Goal: Information Seeking & Learning: Learn about a topic

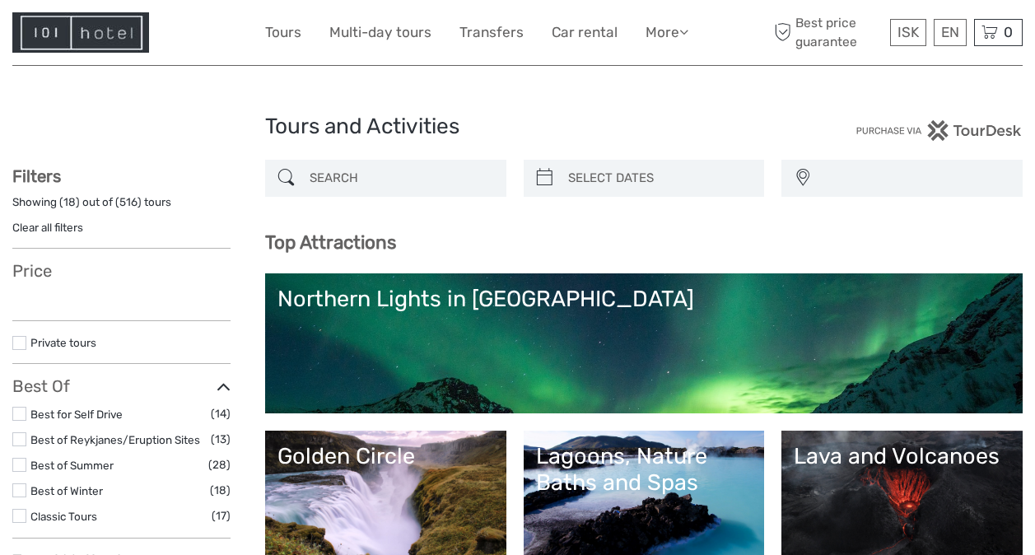
select select
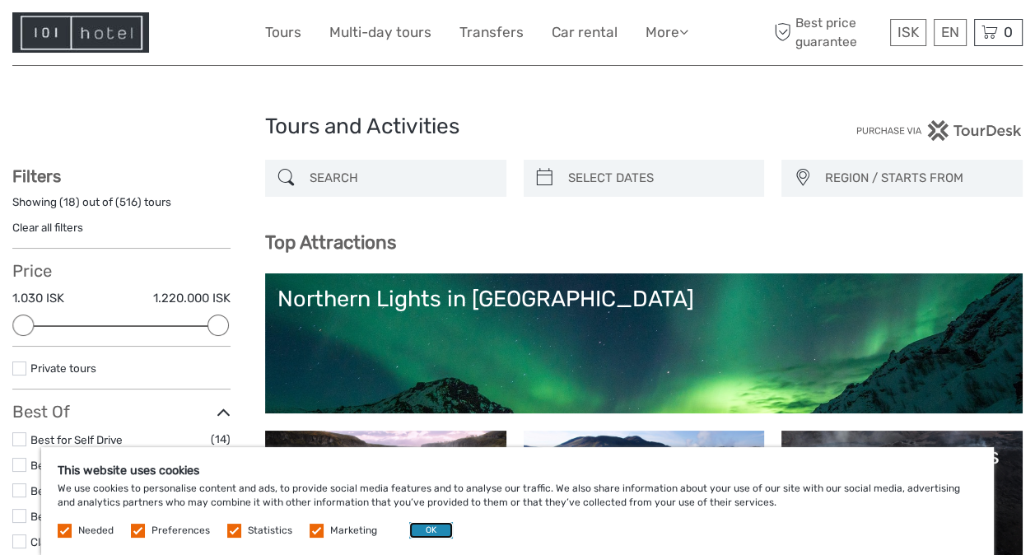
click at [418, 525] on button "OK" at bounding box center [431, 530] width 44 height 16
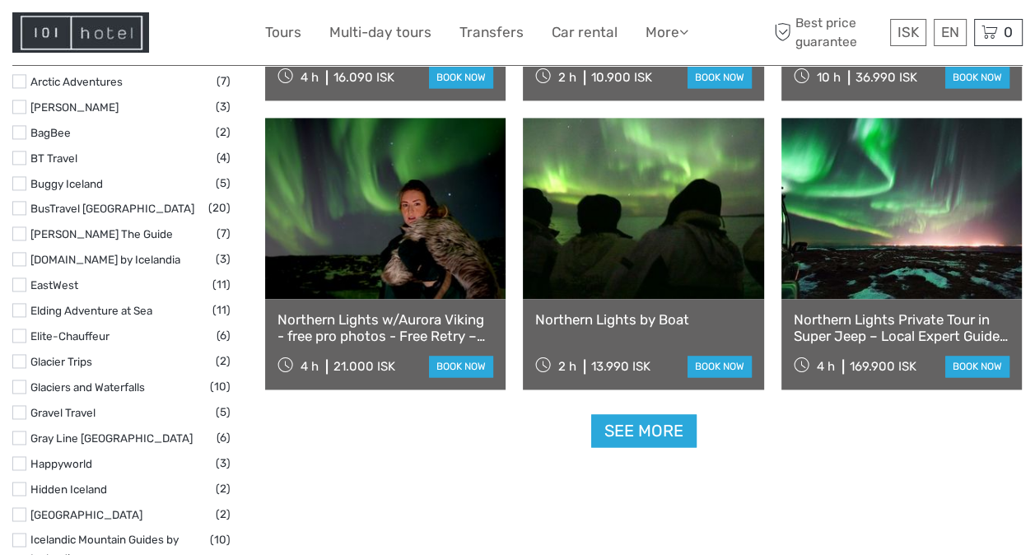
scroll to position [1964, 0]
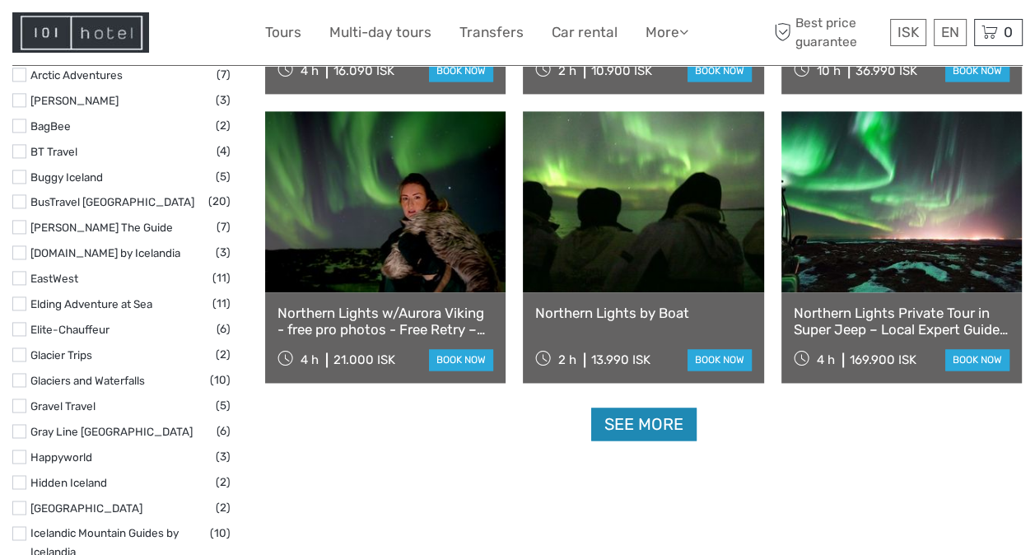
click at [668, 419] on link "See more" at bounding box center [643, 425] width 105 height 34
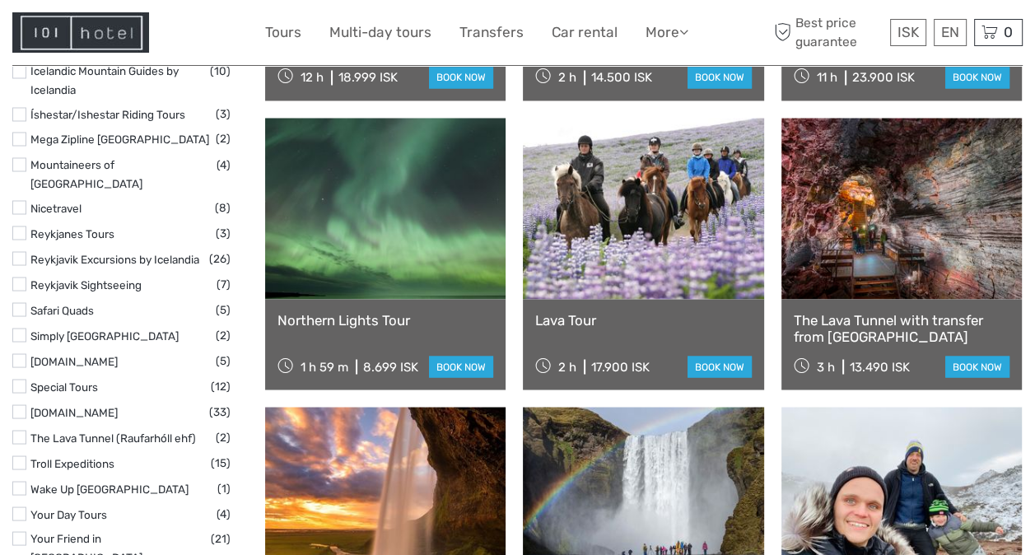
scroll to position [2437, 0]
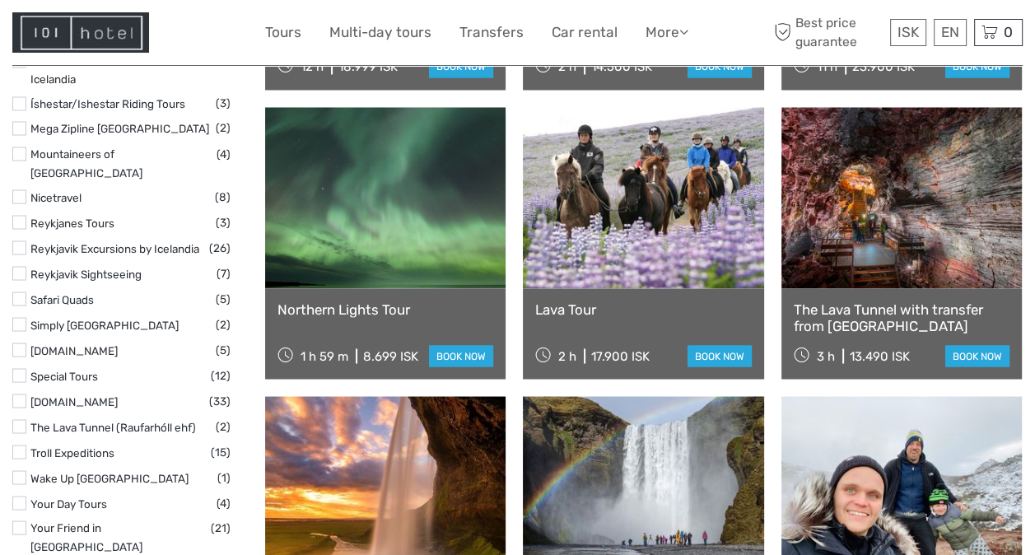
click at [570, 309] on link "Lava Tour" at bounding box center [643, 309] width 216 height 16
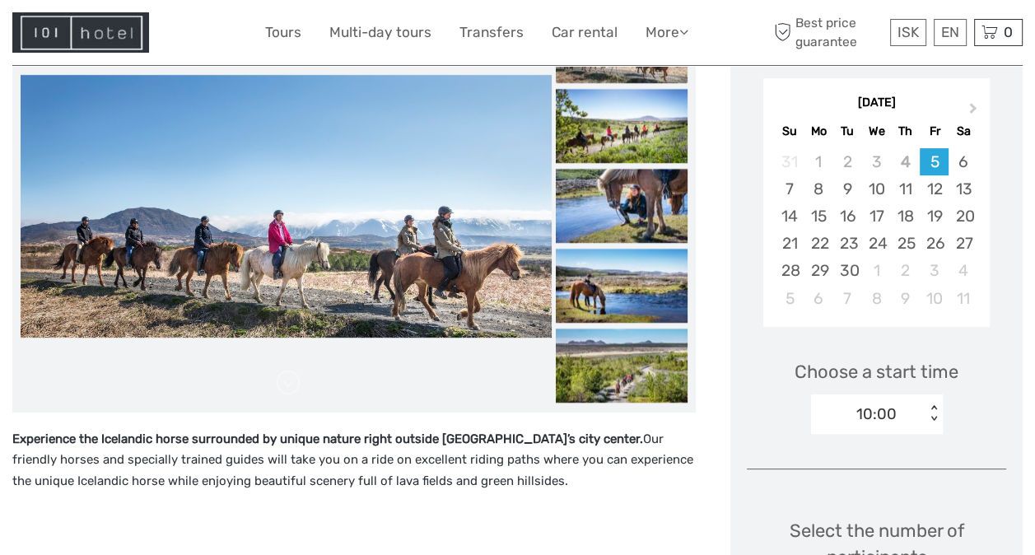
scroll to position [284, 0]
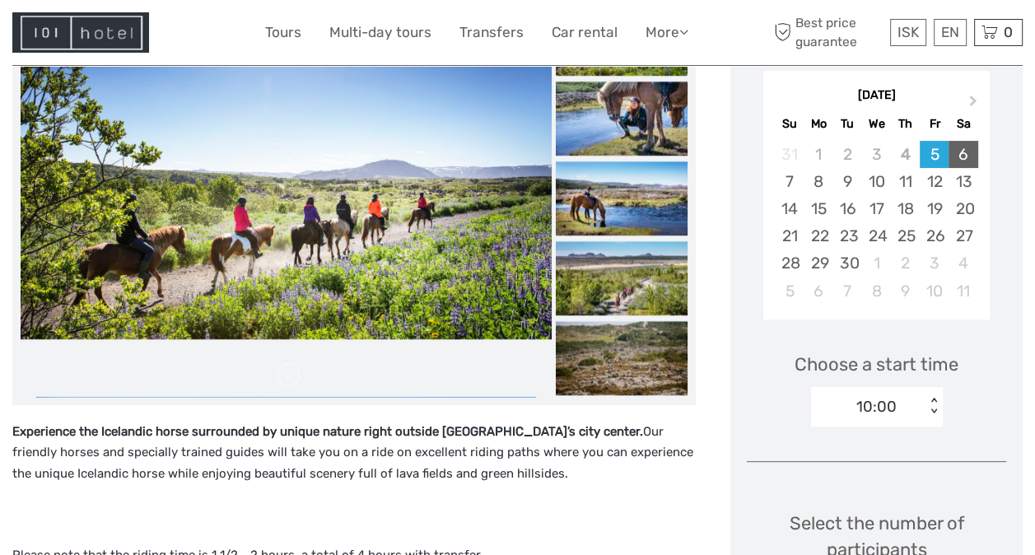
click at [957, 147] on div "6" at bounding box center [963, 154] width 29 height 27
click at [790, 183] on div "7" at bounding box center [789, 181] width 29 height 27
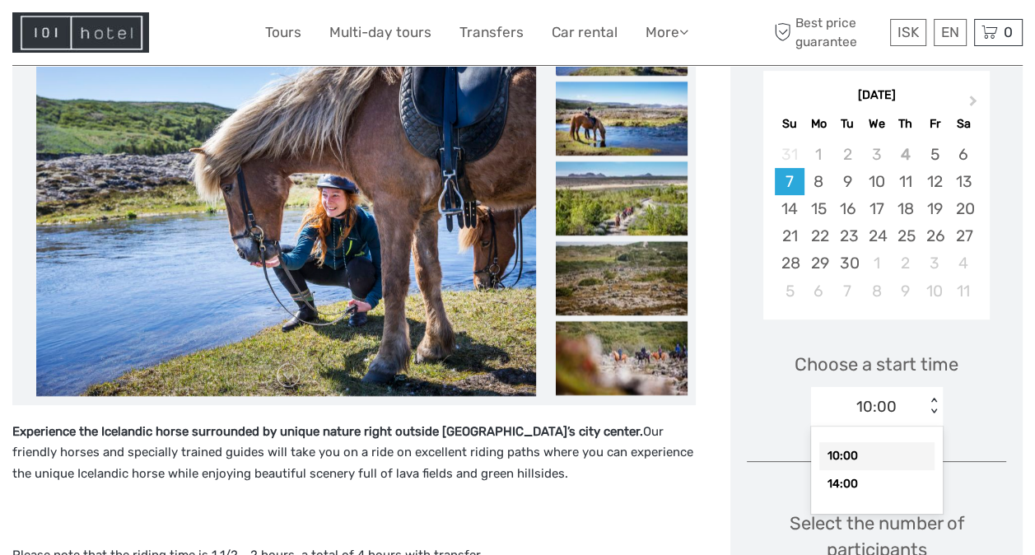
click at [931, 411] on div "< >" at bounding box center [934, 406] width 14 height 17
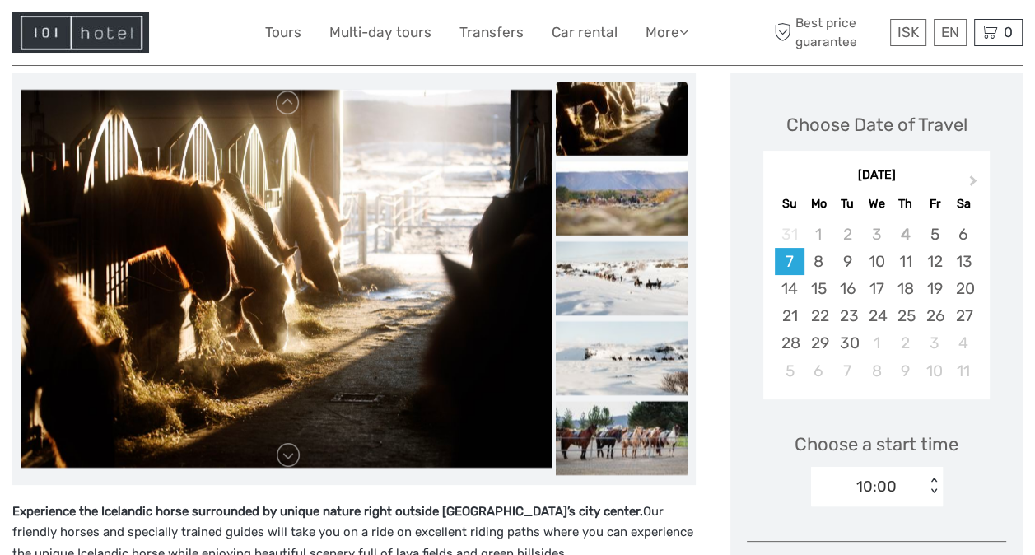
scroll to position [194, 0]
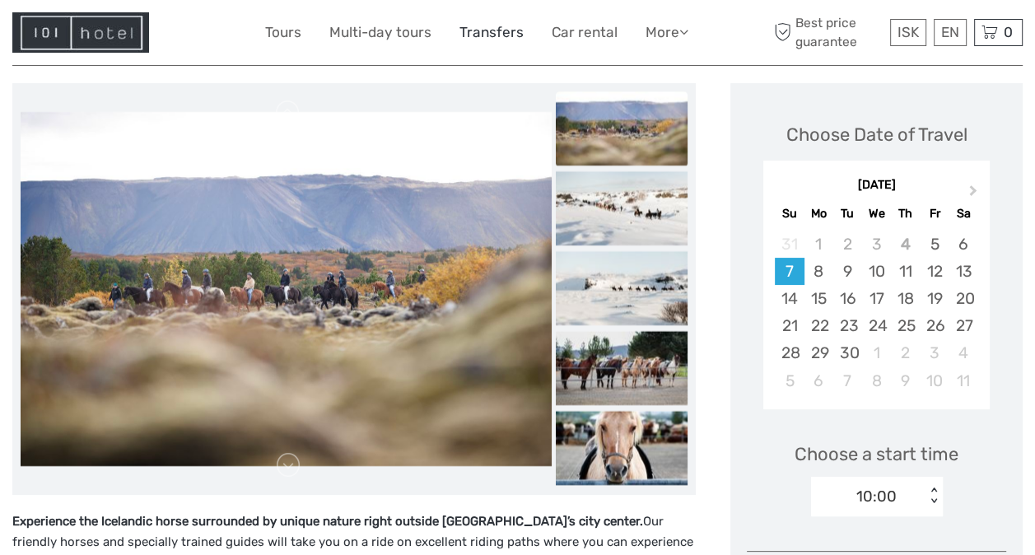
click at [483, 36] on link "Transfers" at bounding box center [492, 33] width 64 height 24
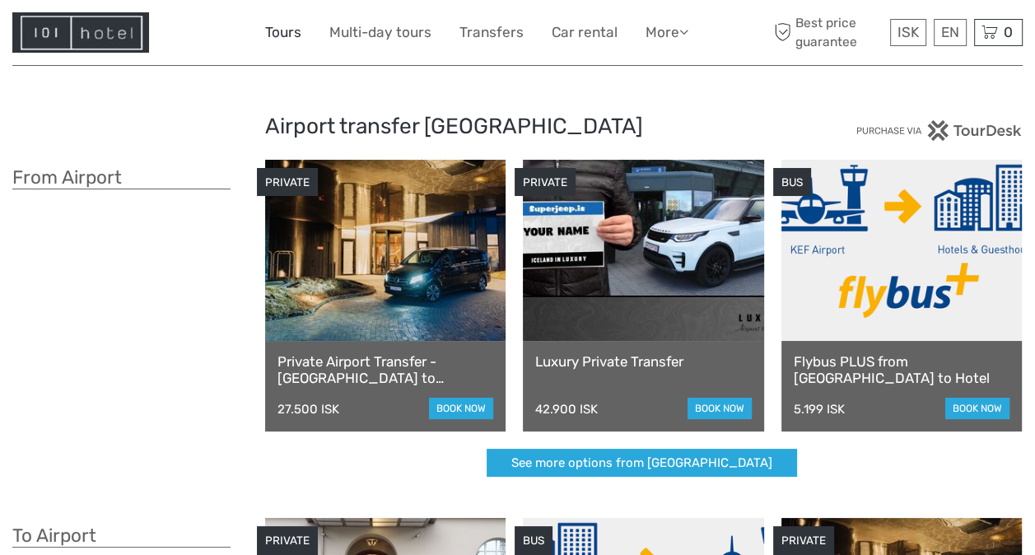
click at [278, 38] on link "Tours" at bounding box center [283, 33] width 36 height 24
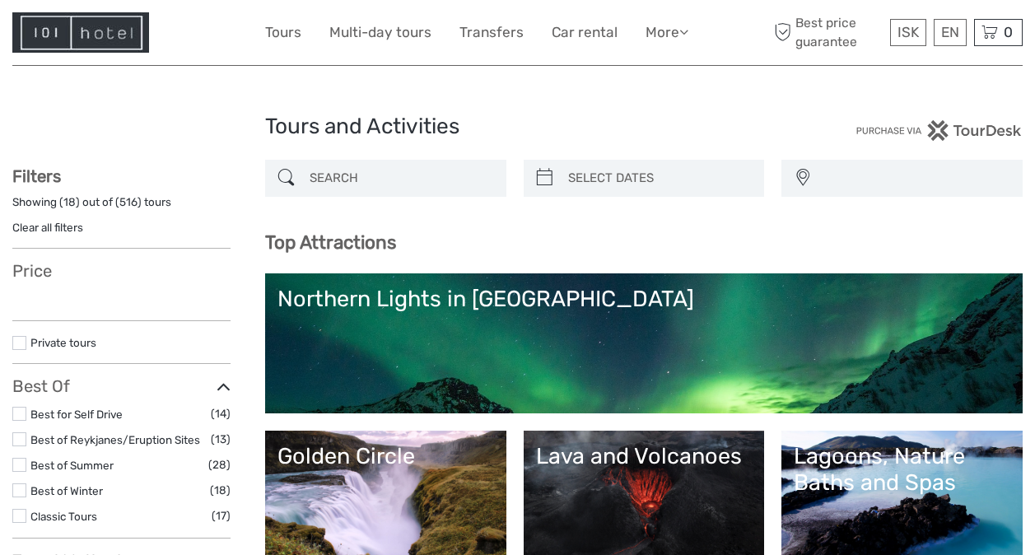
select select
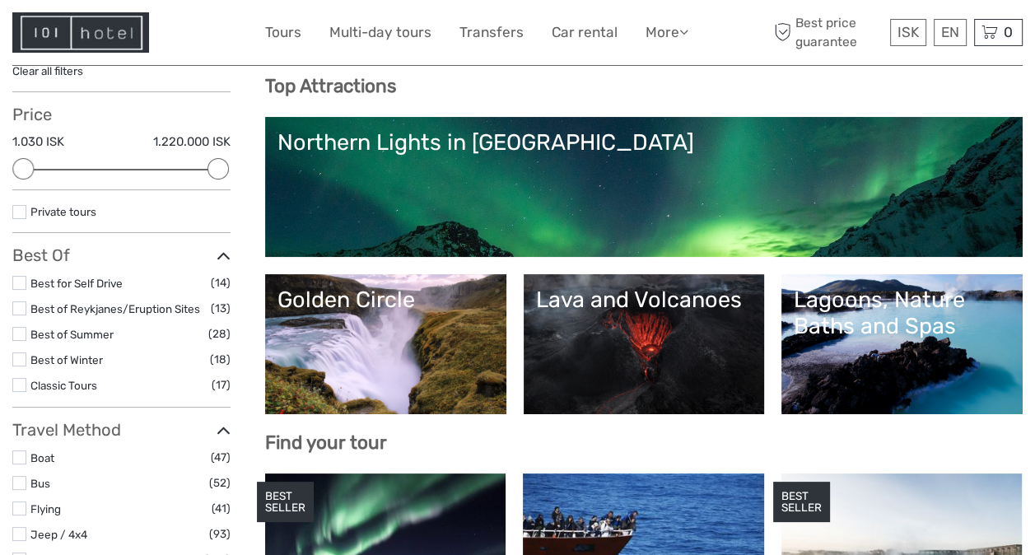
scroll to position [143, 0]
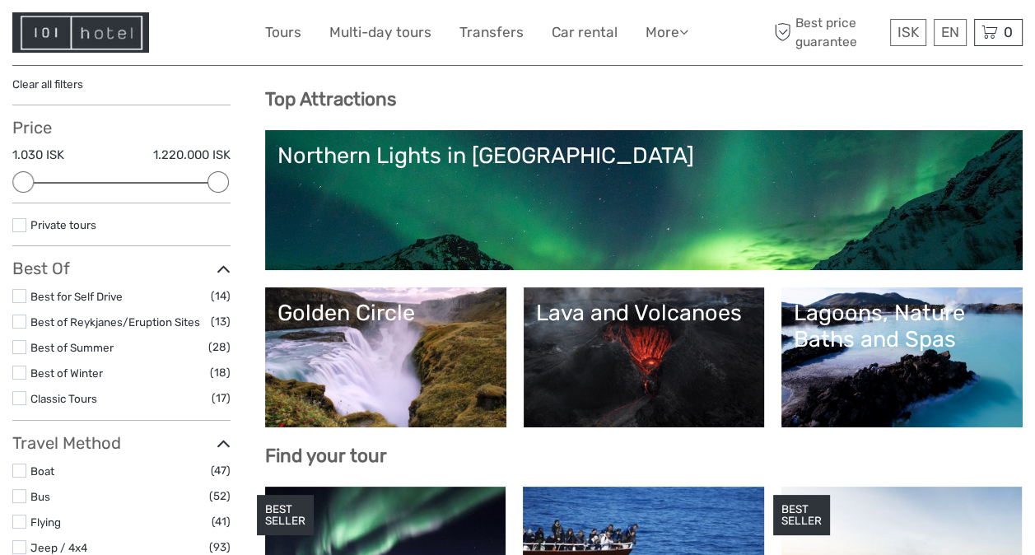
click at [401, 325] on div "Golden Circle" at bounding box center [386, 313] width 217 height 26
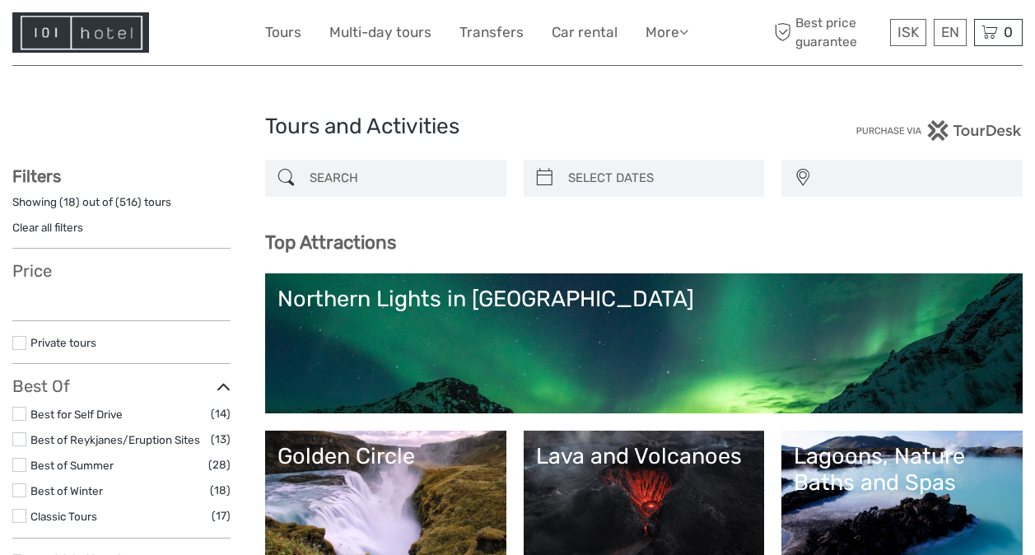
select select
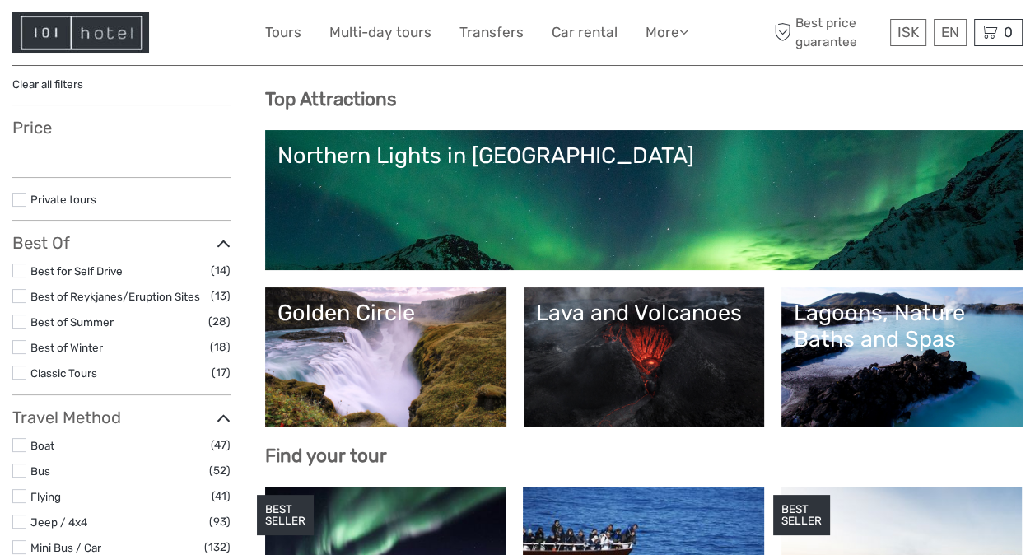
select select
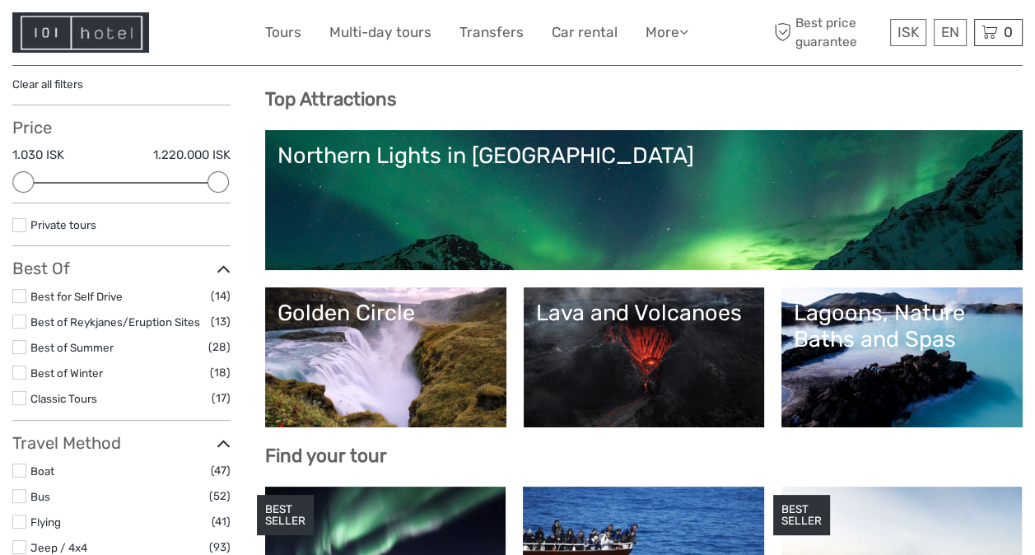
scroll to position [0, 0]
click at [660, 353] on link "Lava and Volcanoes" at bounding box center [644, 357] width 217 height 115
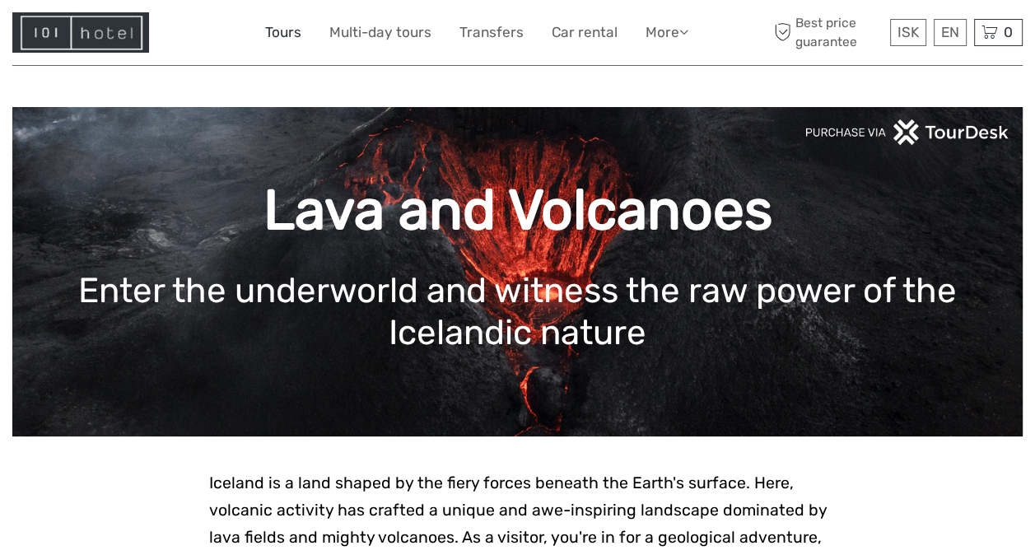
click at [274, 37] on link "Tours" at bounding box center [283, 33] width 36 height 24
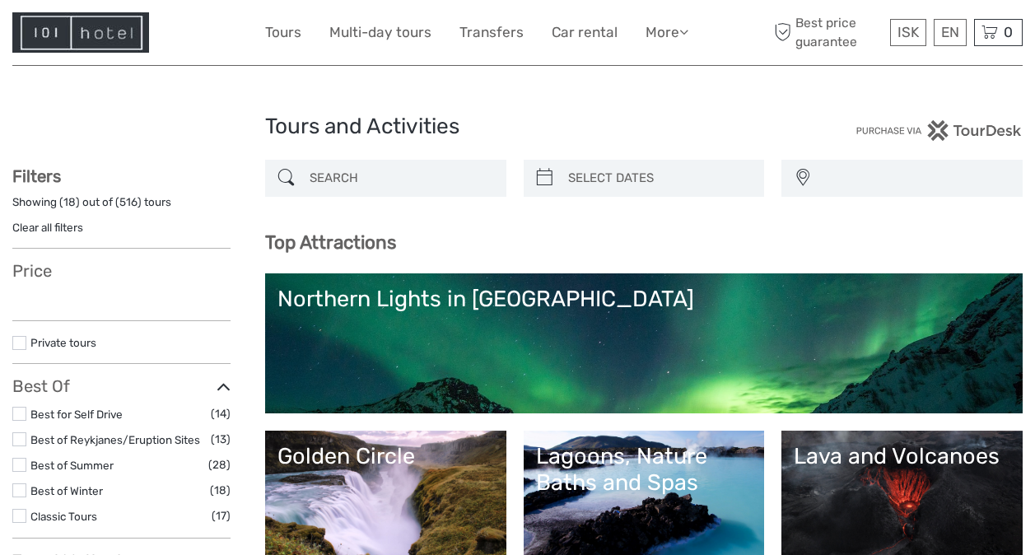
select select
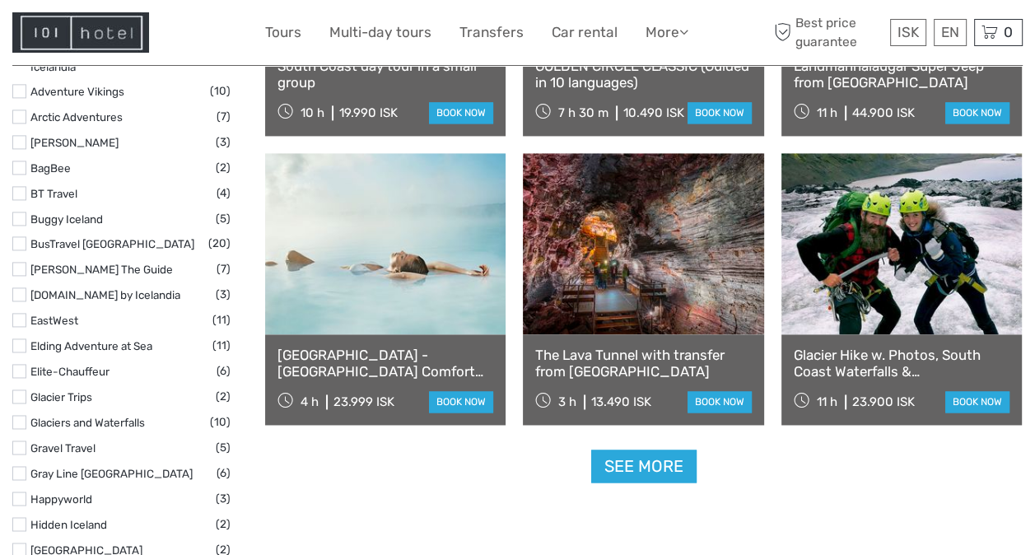
scroll to position [1931, 0]
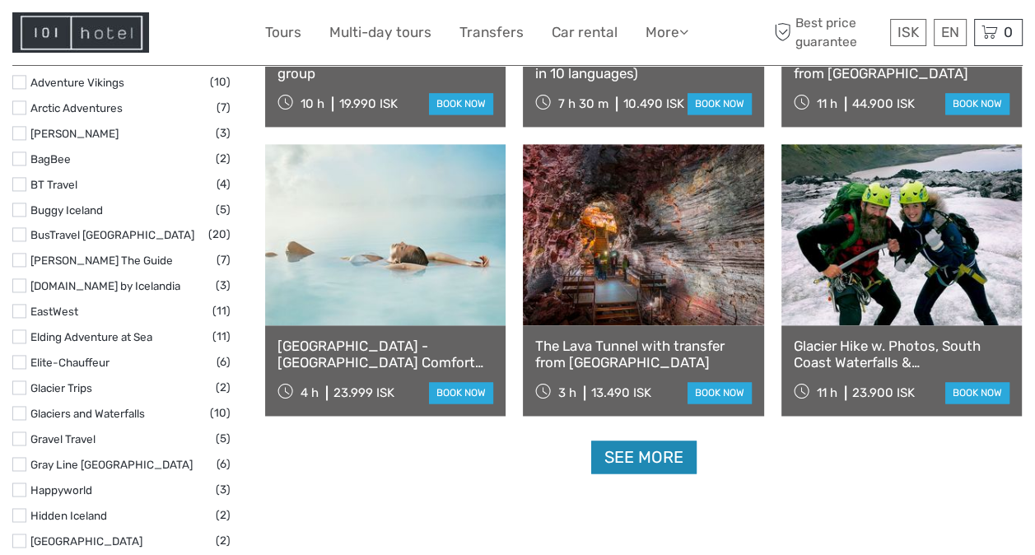
click at [614, 456] on link "See more" at bounding box center [643, 458] width 105 height 34
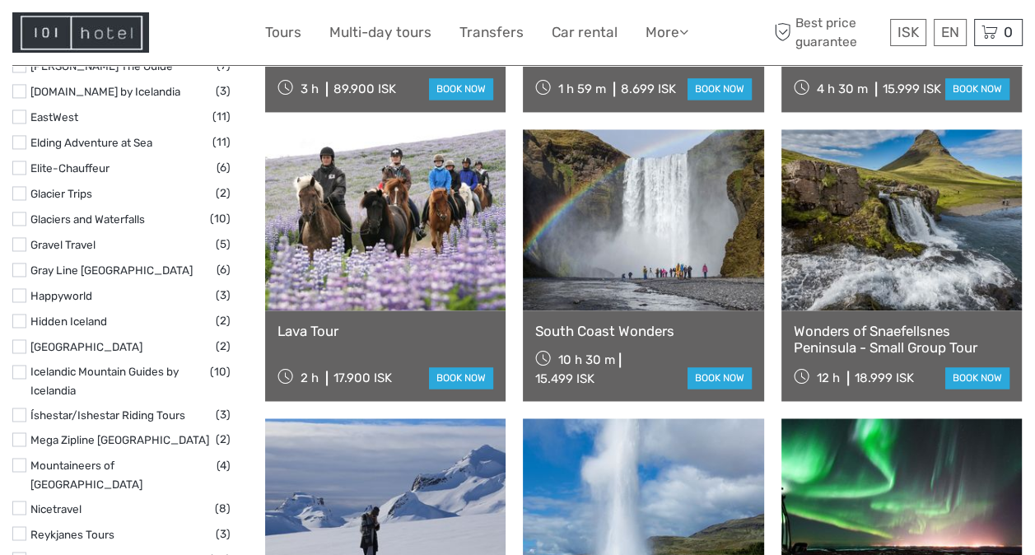
scroll to position [2134, 0]
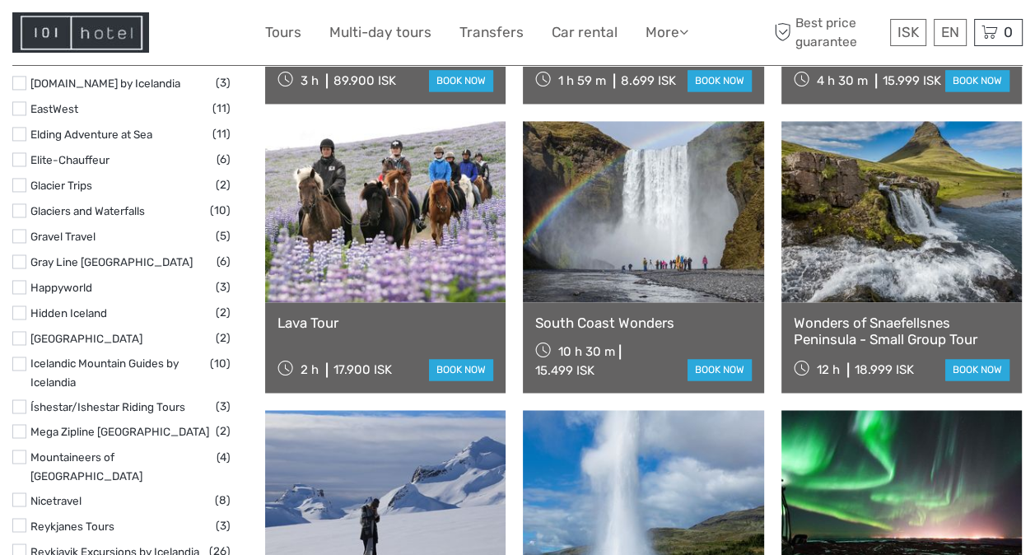
click at [599, 318] on link "South Coast Wonders" at bounding box center [643, 323] width 216 height 16
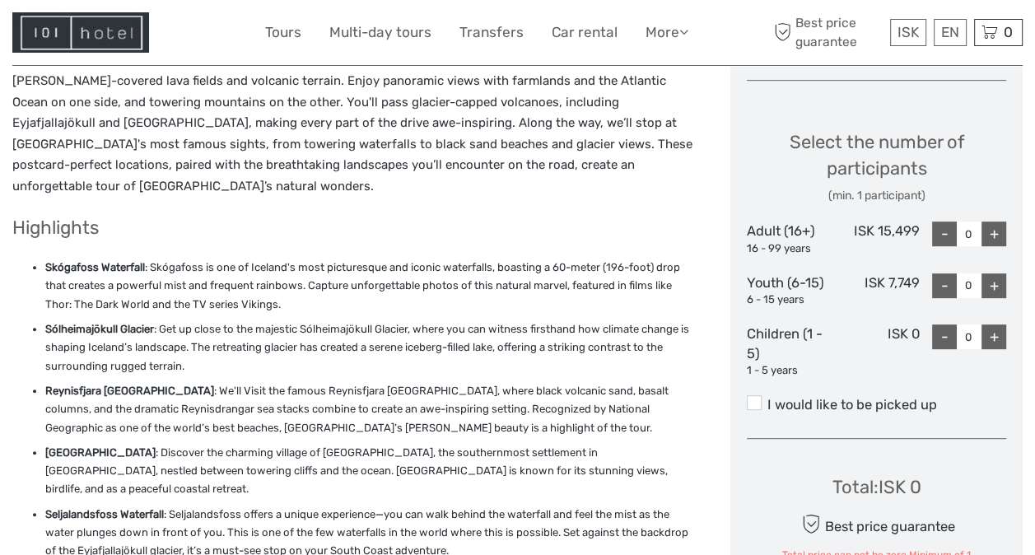
scroll to position [657, 0]
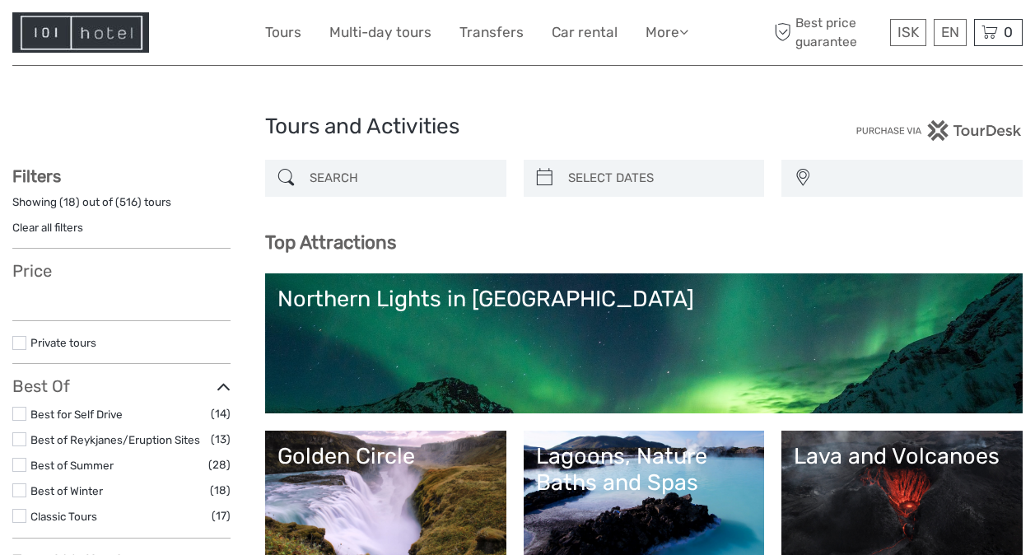
select select
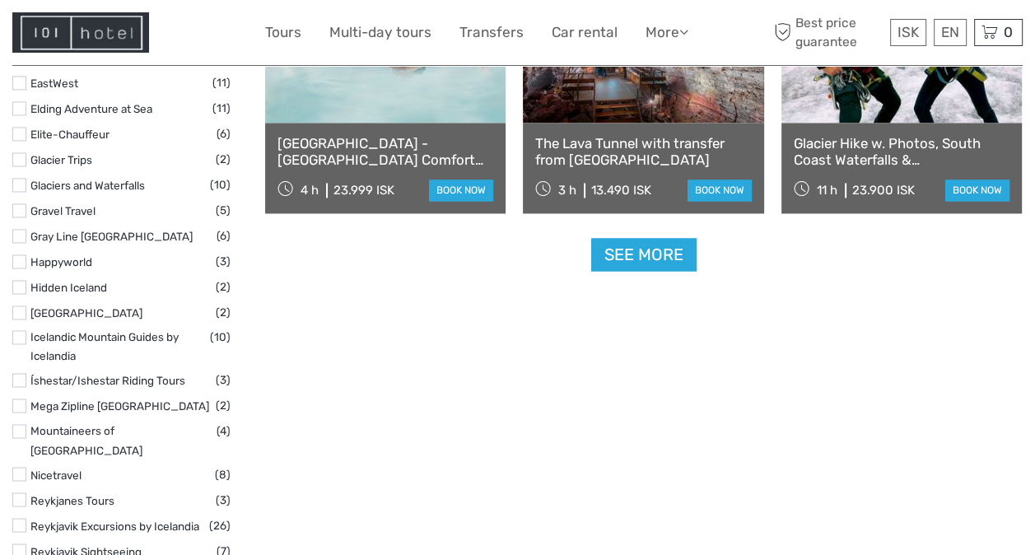
select select
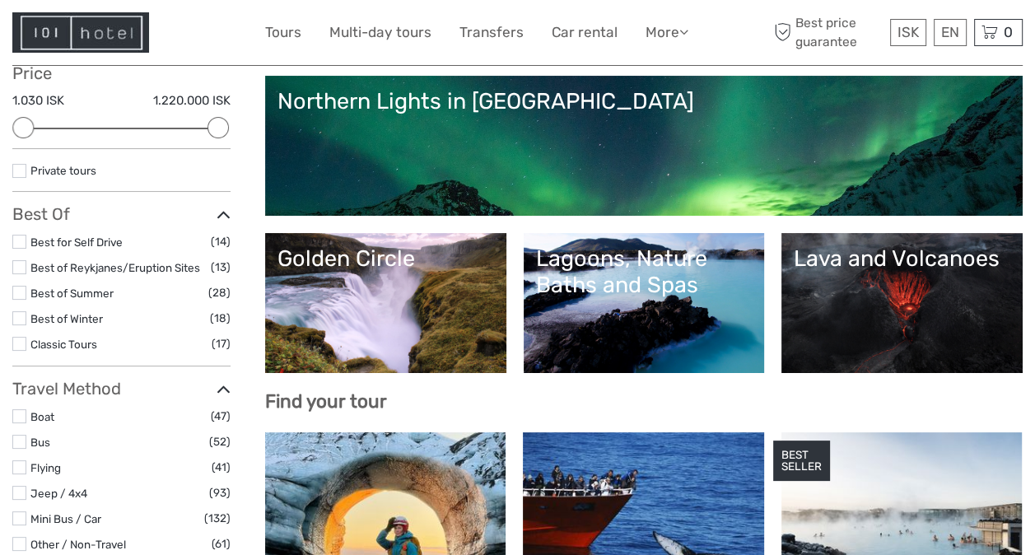
scroll to position [191, 0]
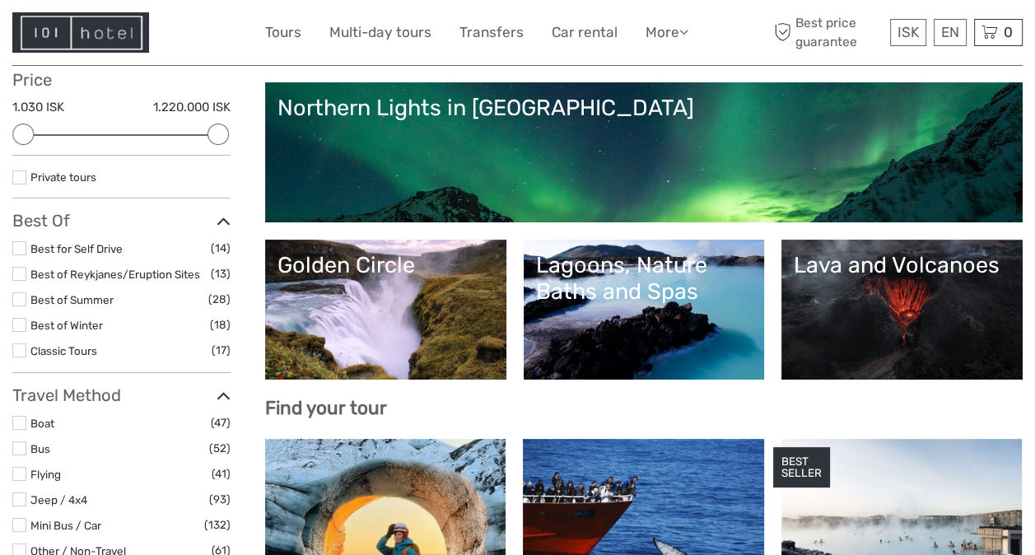
click at [348, 295] on link "Golden Circle" at bounding box center [386, 309] width 217 height 115
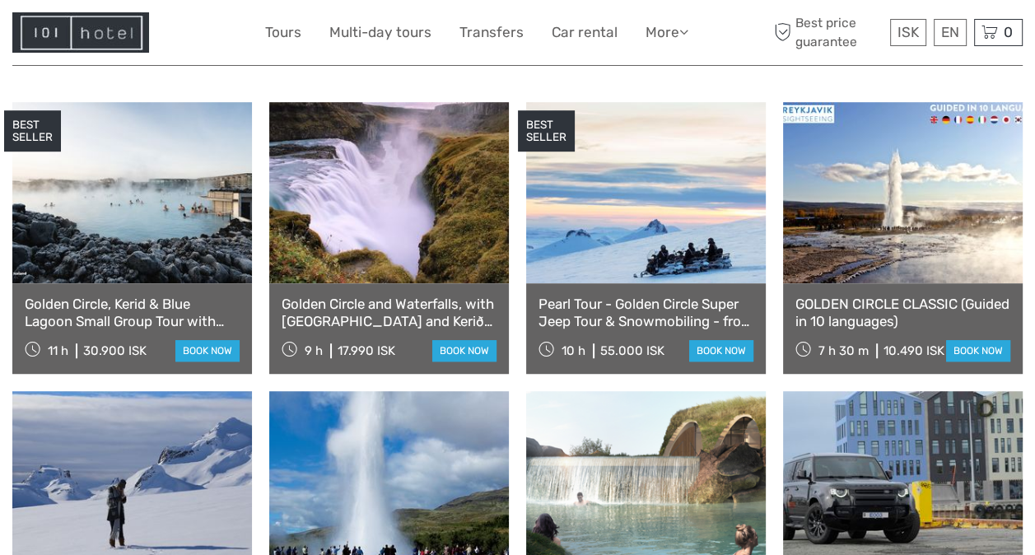
scroll to position [849, 0]
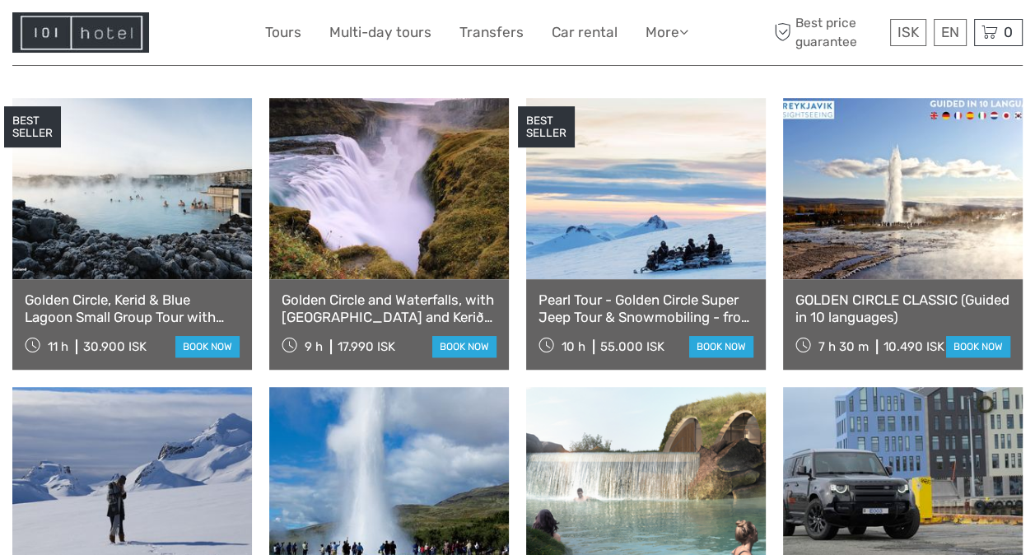
click at [140, 292] on link "Golden Circle, Kerid & Blue Lagoon Small Group Tour with Admission Ticket" at bounding box center [132, 309] width 215 height 34
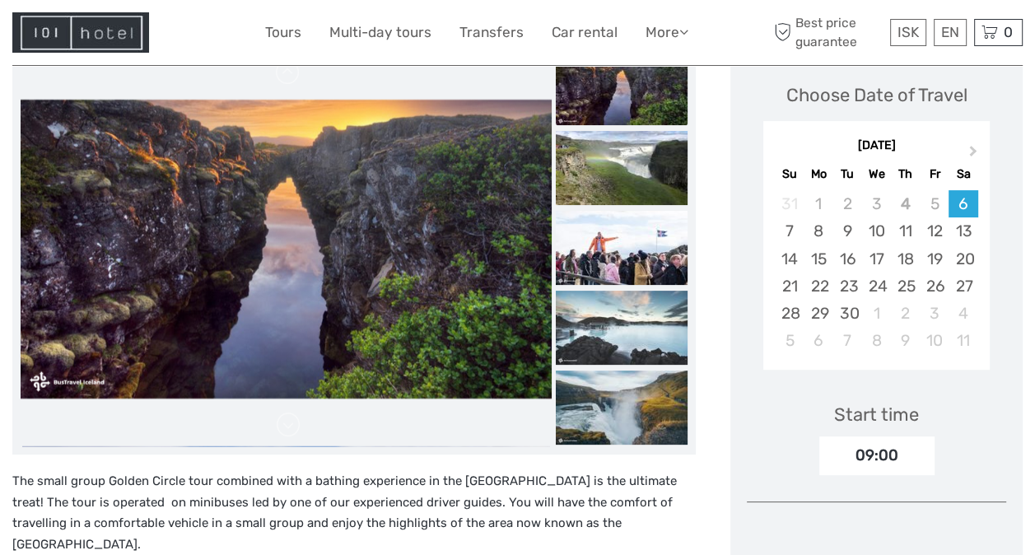
scroll to position [246, 0]
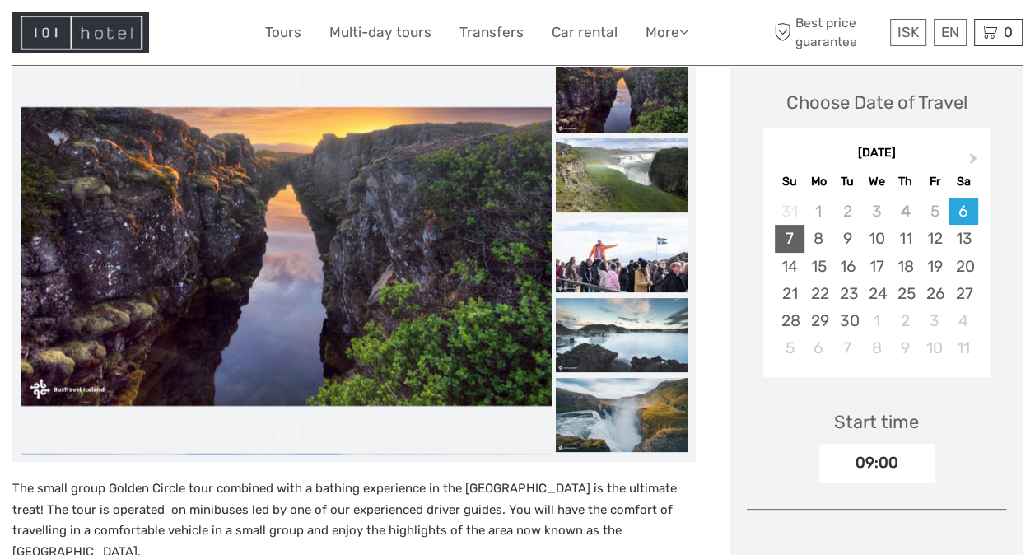
click at [783, 225] on div "7" at bounding box center [789, 238] width 29 height 27
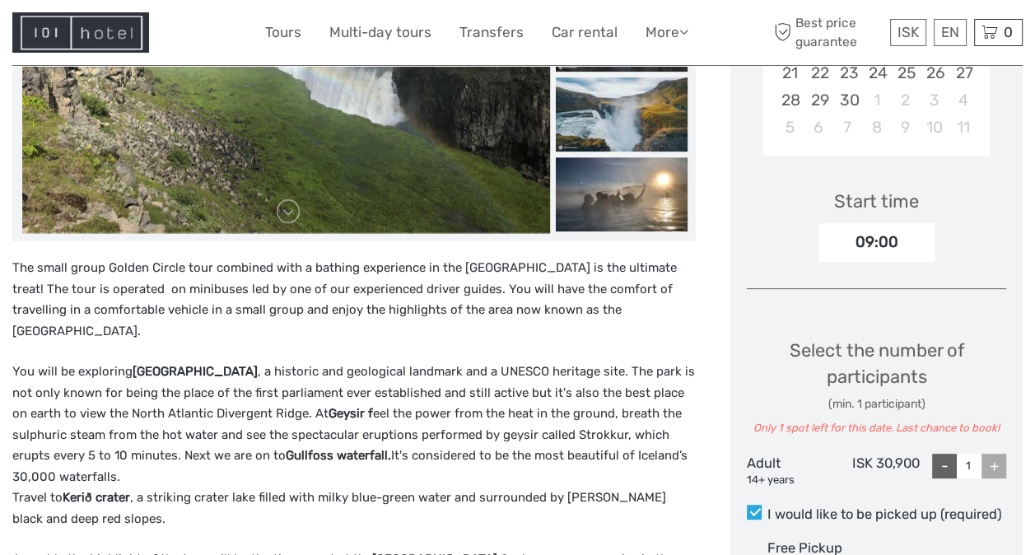
scroll to position [469, 0]
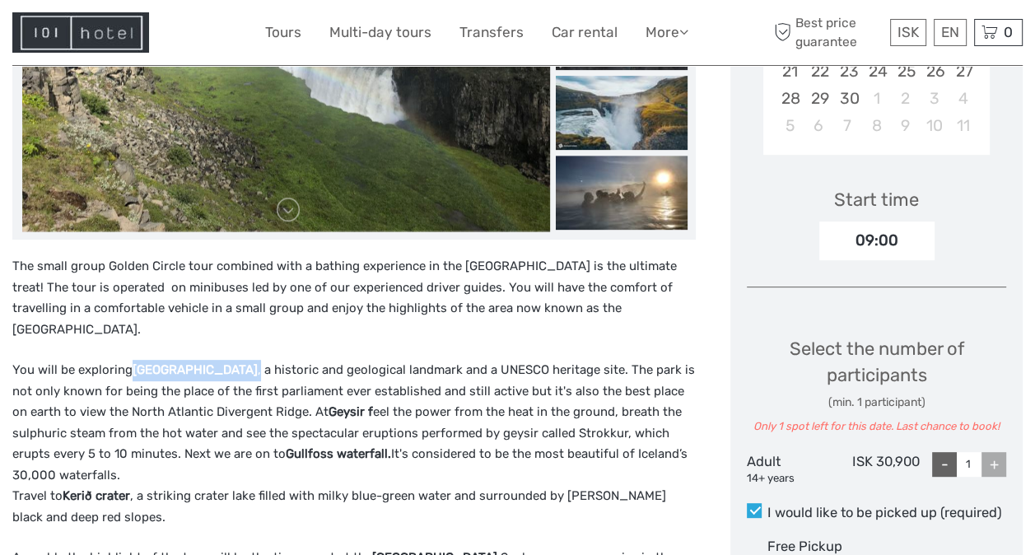
drag, startPoint x: 273, startPoint y: 329, endPoint x: 134, endPoint y: 331, distance: 138.4
click at [134, 360] on p "You will be exploring Thingvellir National Park , a historic and geological lan…" at bounding box center [354, 444] width 684 height 168
copy p "Thingvellir National Park ,"
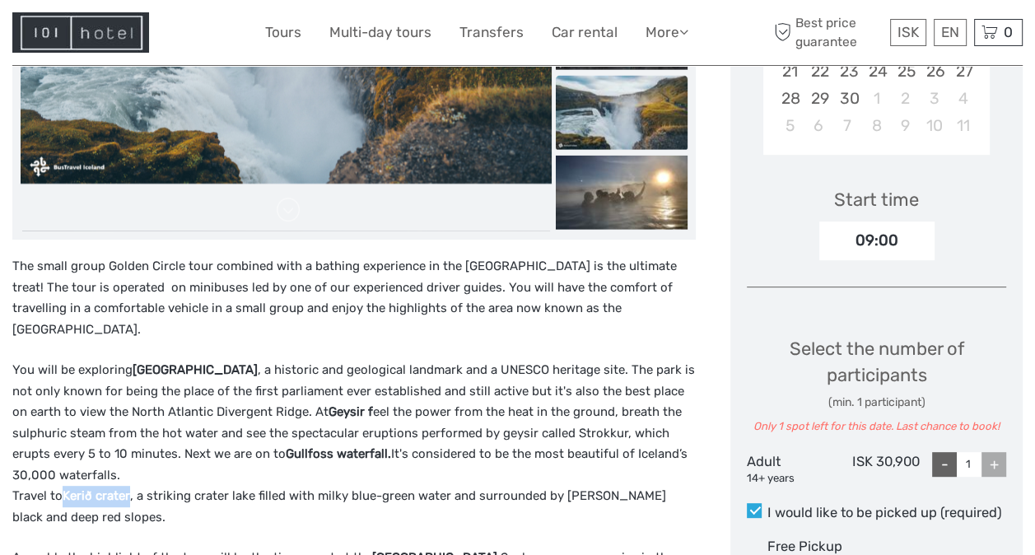
drag, startPoint x: 131, startPoint y: 460, endPoint x: 65, endPoint y: 460, distance: 65.9
click at [65, 460] on p "You will be exploring Thingvellir National Park , a historic and geological lan…" at bounding box center [354, 444] width 684 height 168
copy strong "Kerið crater"
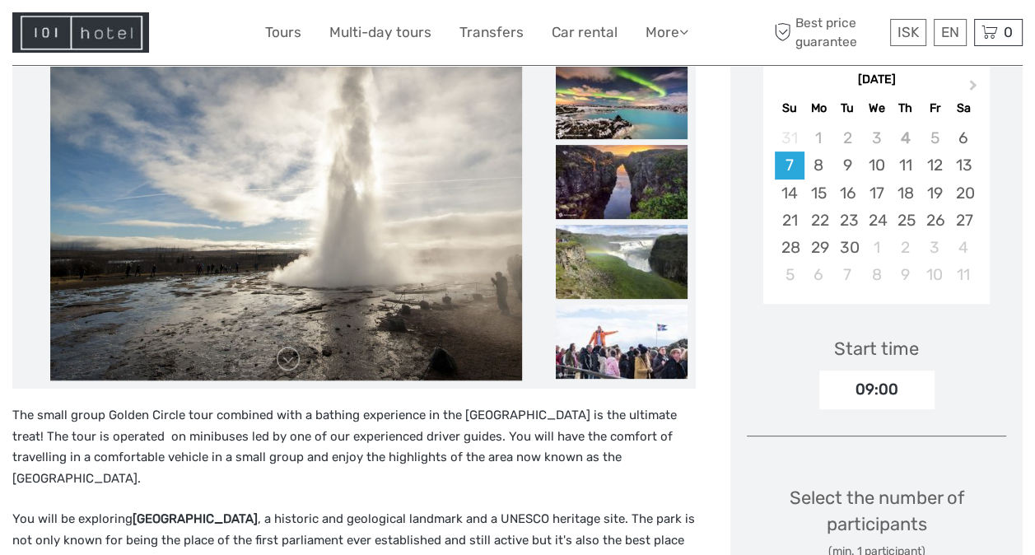
scroll to position [293, 0]
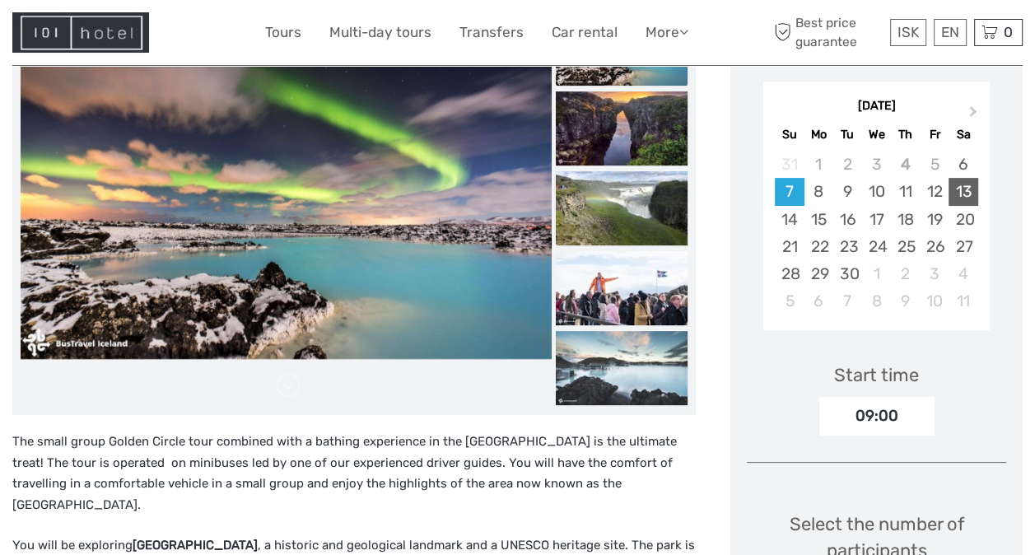
click at [956, 178] on div "13" at bounding box center [963, 191] width 29 height 27
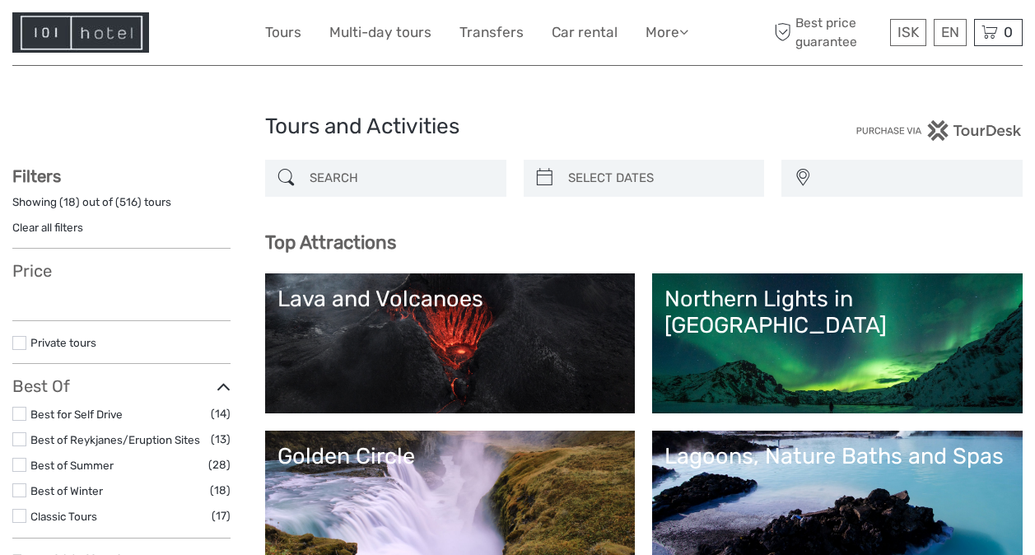
select select
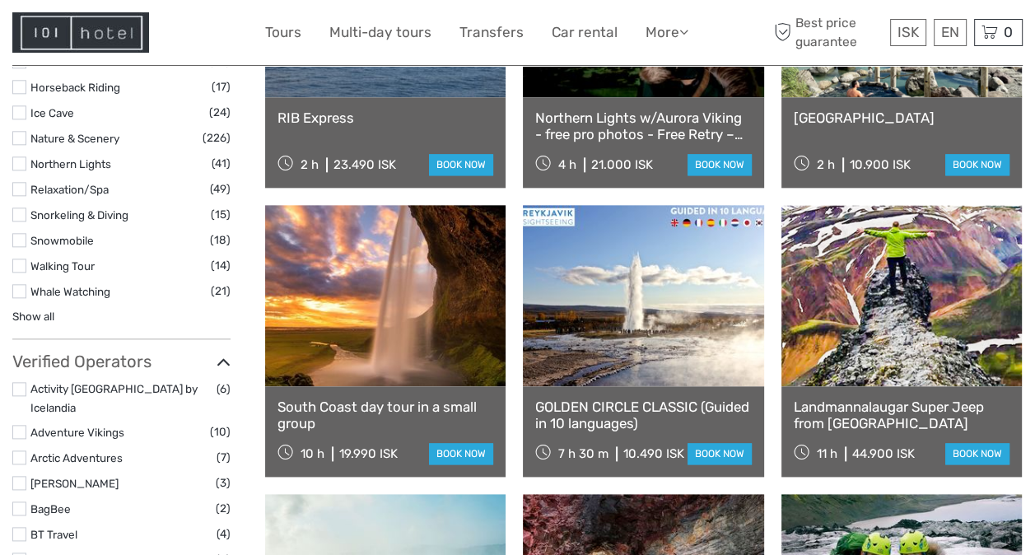
scroll to position [1588, 0]
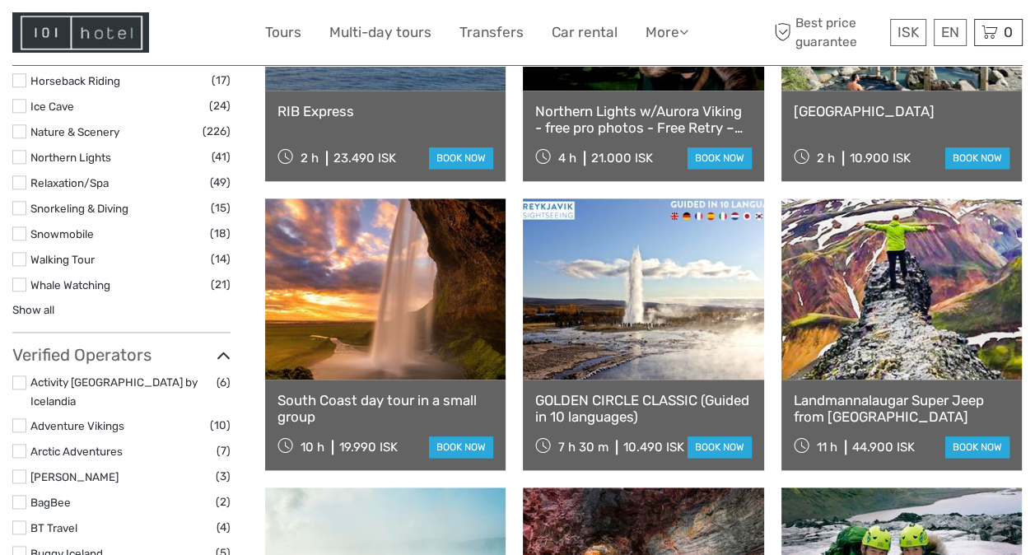
click at [449, 392] on link "South Coast day tour in a small group" at bounding box center [386, 409] width 216 height 34
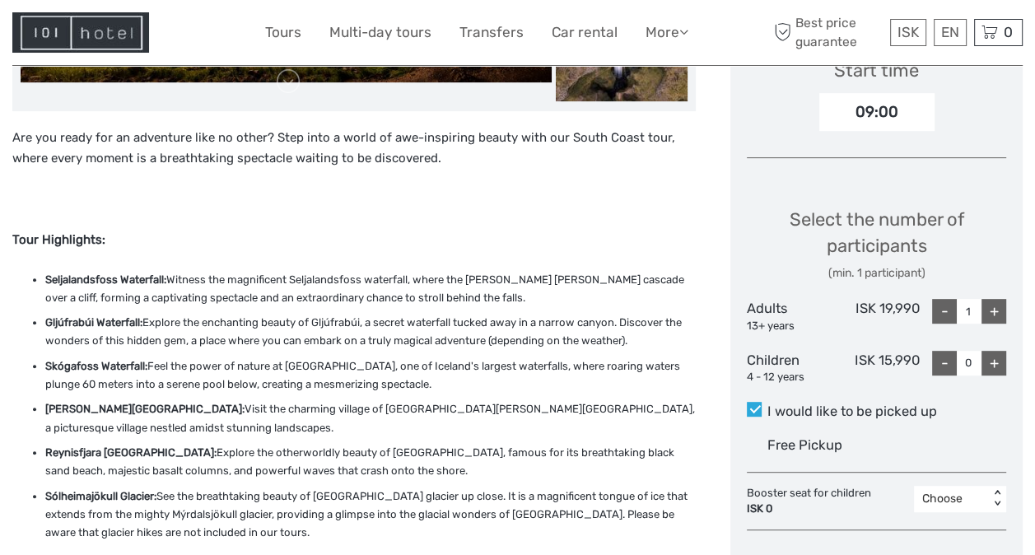
scroll to position [595, 0]
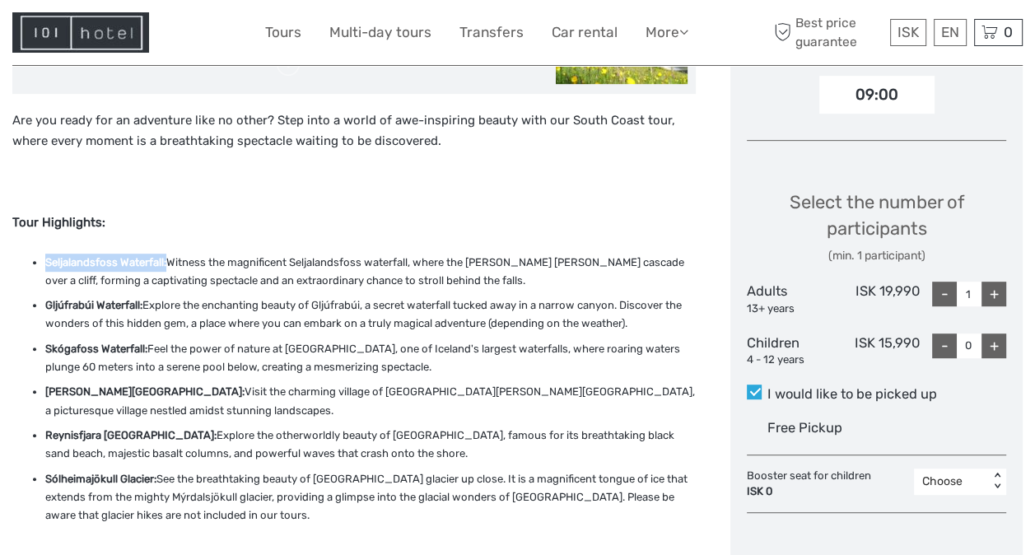
drag, startPoint x: 166, startPoint y: 264, endPoint x: 48, endPoint y: 264, distance: 118.6
click at [48, 264] on strong "Seljalandsfoss Waterfall:" at bounding box center [105, 262] width 121 height 12
copy strong "Seljalandsfoss Waterfall:"
drag, startPoint x: 142, startPoint y: 309, endPoint x: 44, endPoint y: 308, distance: 98.0
click at [44, 308] on ul "Seljalandsfoss Waterfall: Witness the magnificent Seljalandsfoss waterfall, whe…" at bounding box center [354, 390] width 684 height 272
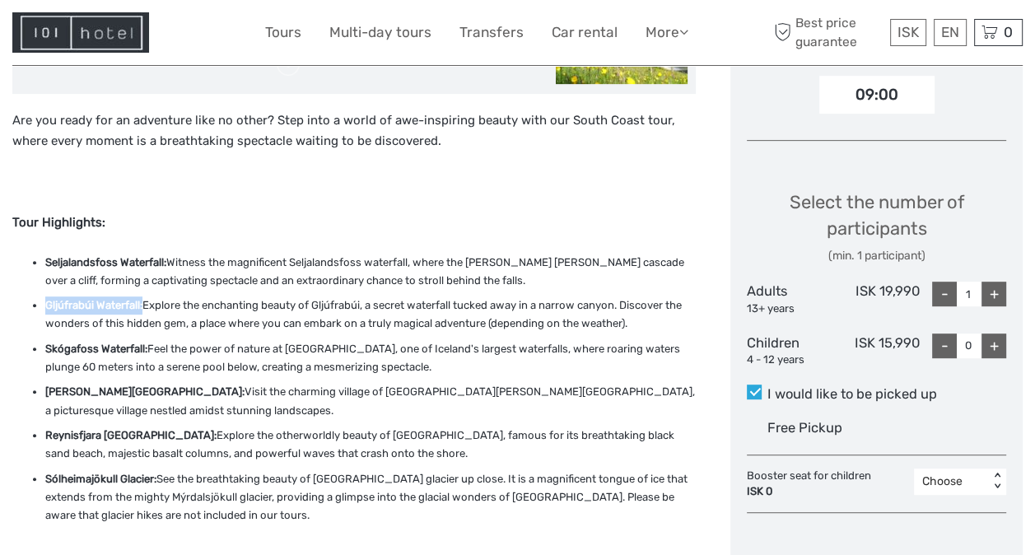
copy strong "Gljúfrabúi Waterfall:"
drag, startPoint x: 155, startPoint y: 455, endPoint x: 44, endPoint y: 453, distance: 111.2
click at [44, 453] on ul "Seljalandsfoss Waterfall: Witness the magnificent Seljalandsfoss waterfall, whe…" at bounding box center [354, 390] width 684 height 272
copy strong "Sólheimajökull Glacier"
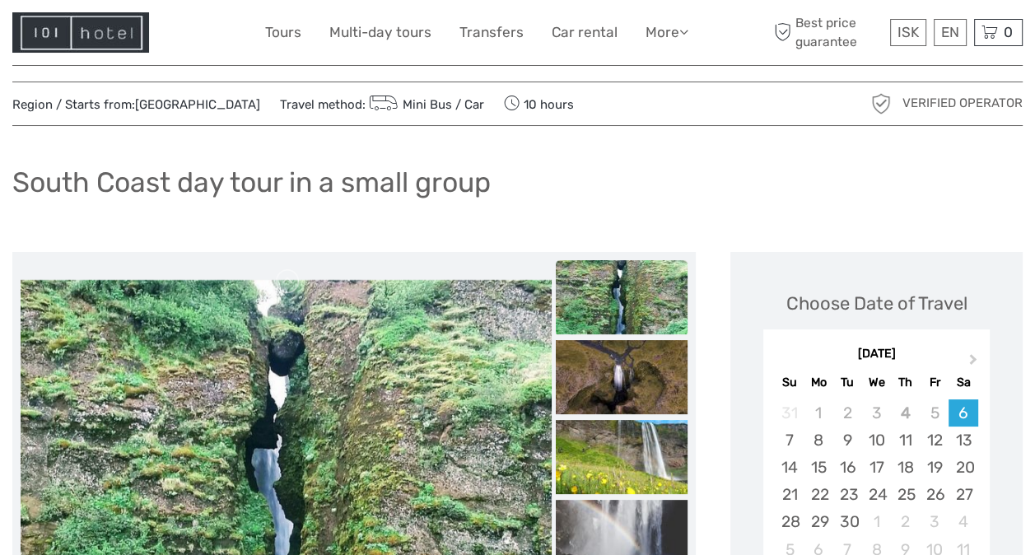
scroll to position [0, 0]
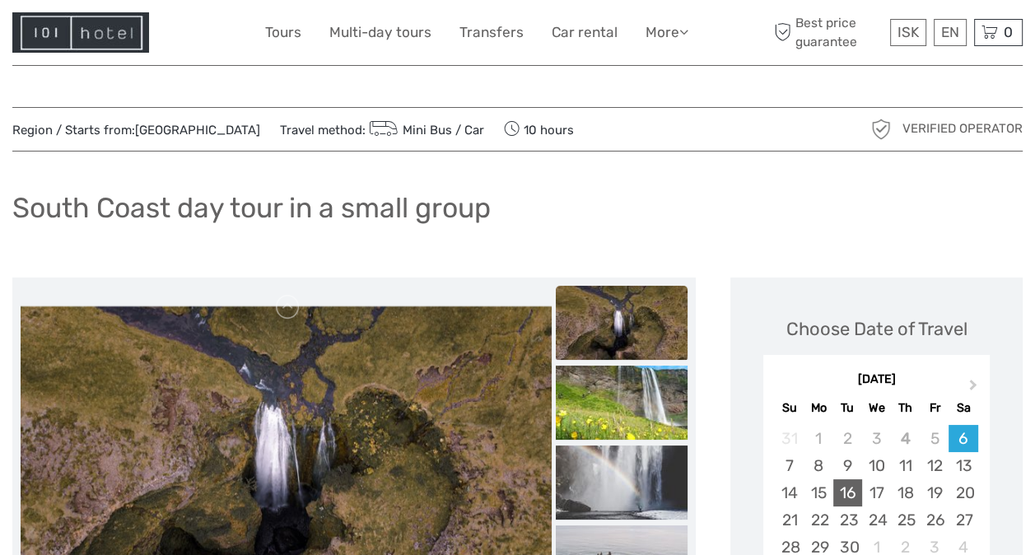
click at [847, 492] on div "16" at bounding box center [847, 492] width 29 height 27
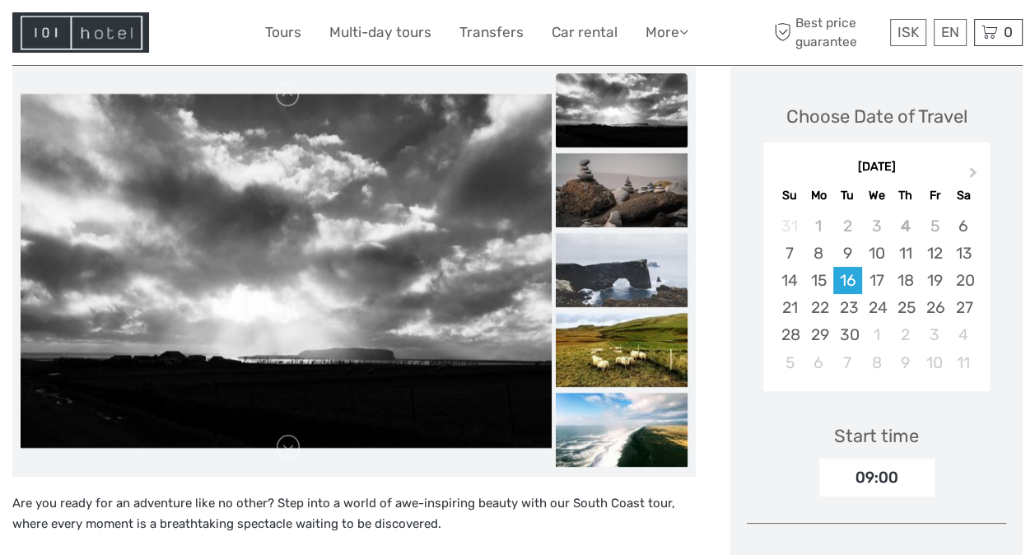
scroll to position [221, 0]
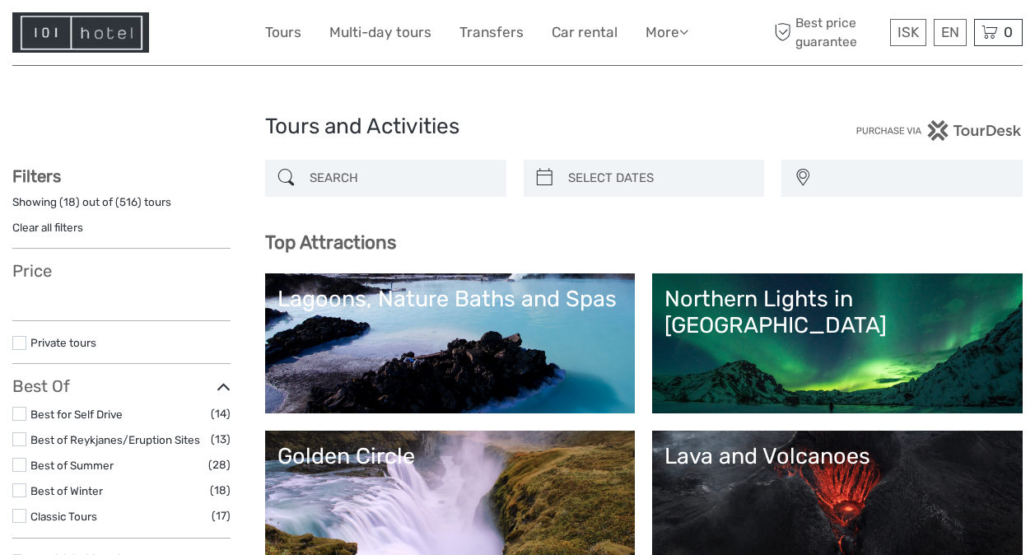
select select
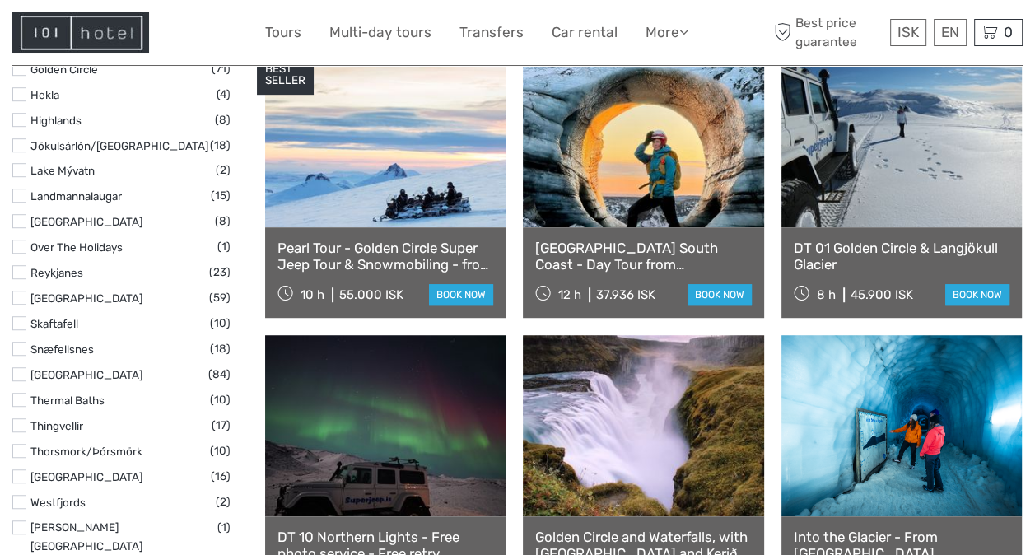
scroll to position [889, 0]
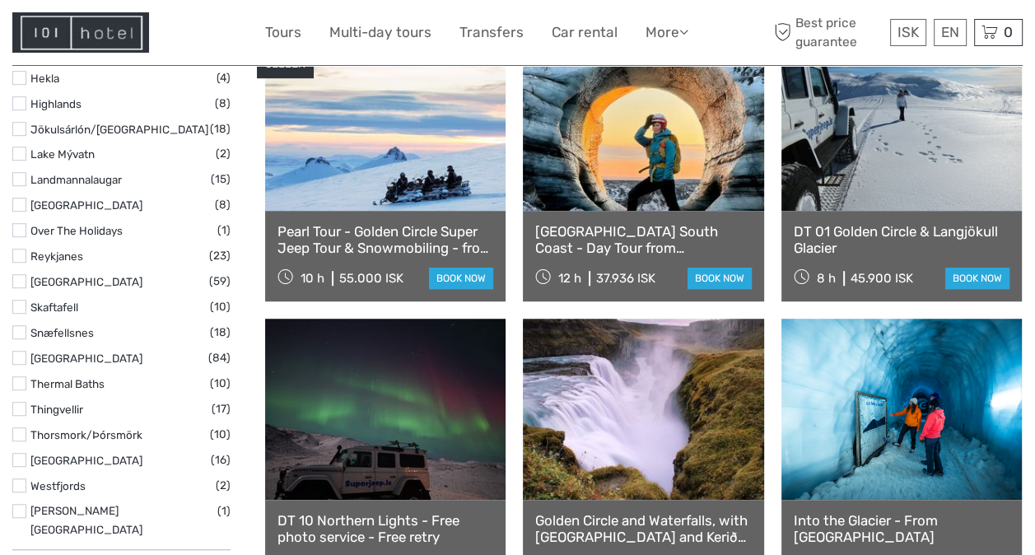
click at [607, 233] on link "Katla Ice Cave South Coast - Day Tour from Reykjavik" at bounding box center [643, 240] width 216 height 34
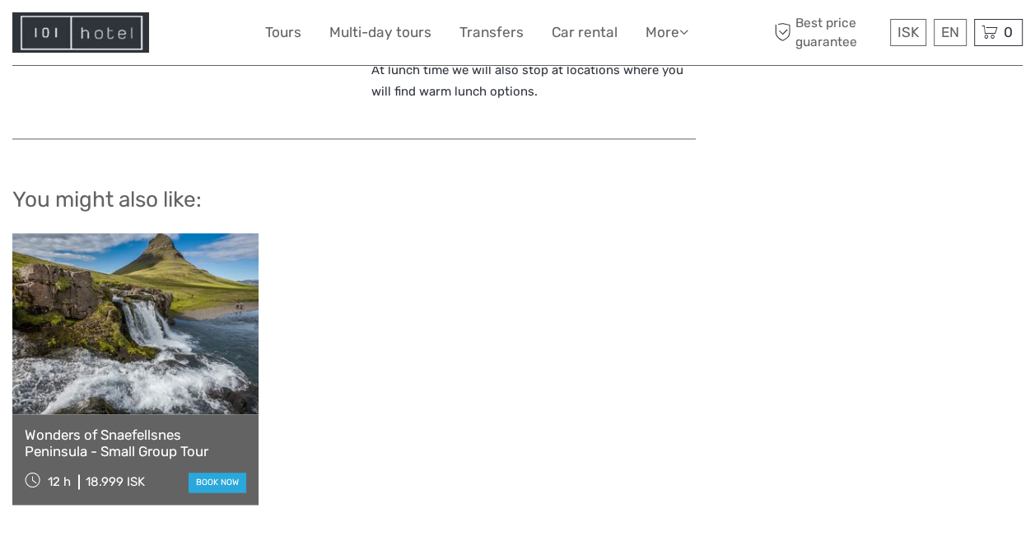
scroll to position [1883, 0]
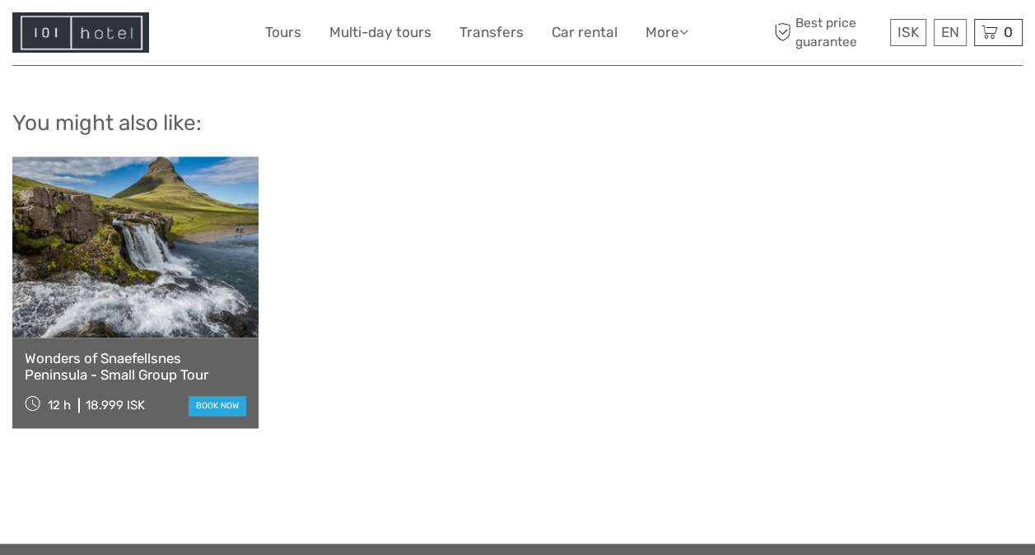
click at [144, 277] on link at bounding box center [135, 246] width 246 height 181
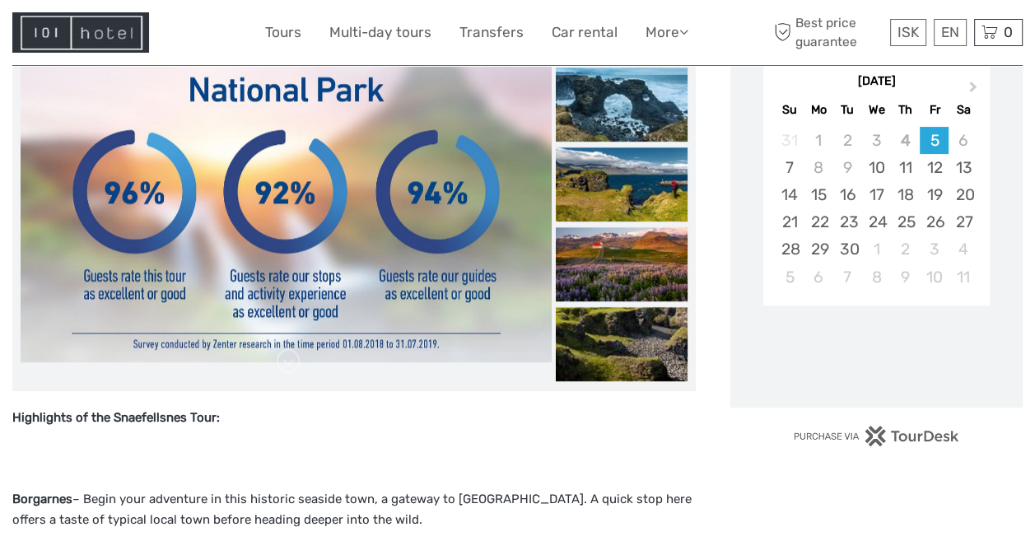
scroll to position [293, 0]
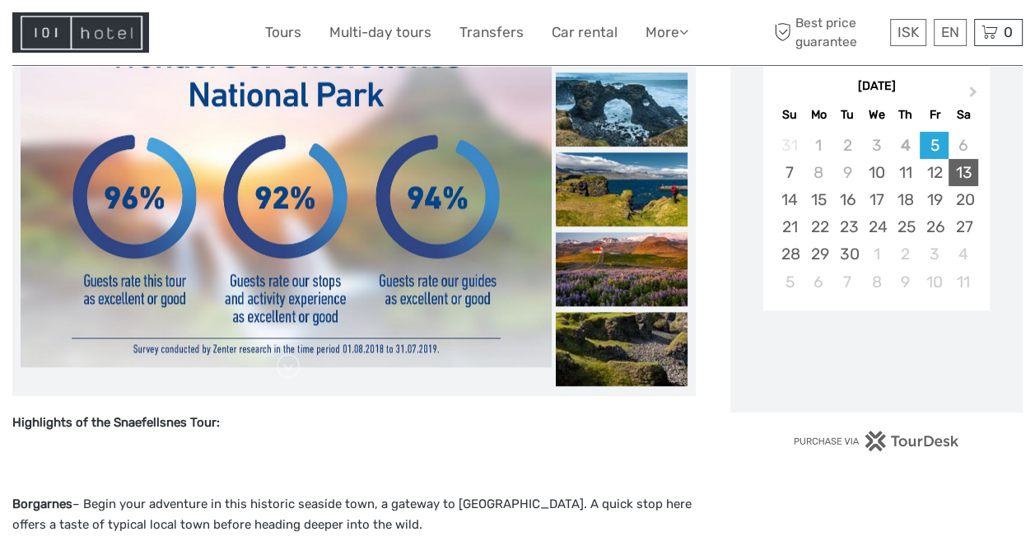
click at [957, 181] on div "13" at bounding box center [963, 172] width 29 height 27
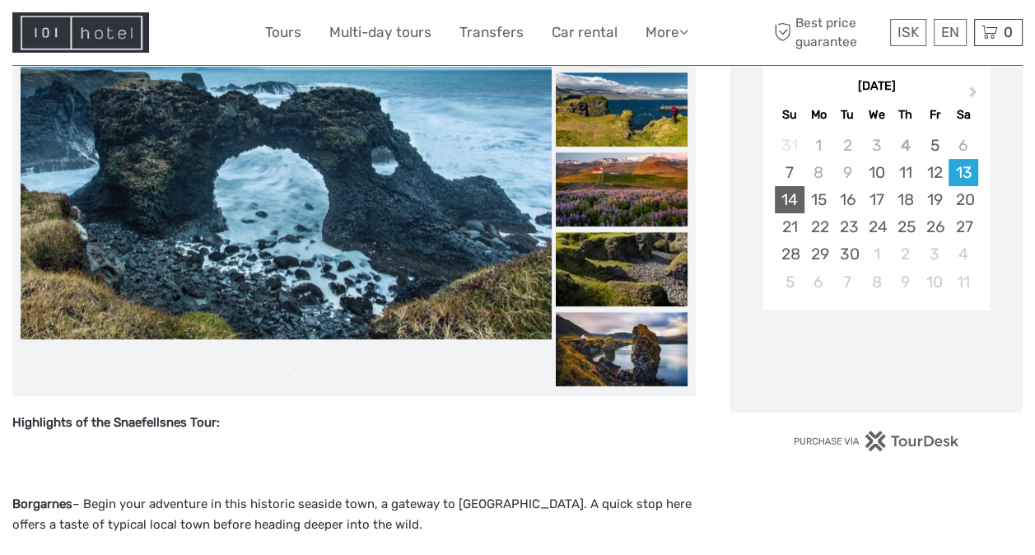
click at [792, 201] on div "14" at bounding box center [789, 199] width 29 height 27
